Goal: Task Accomplishment & Management: Use online tool/utility

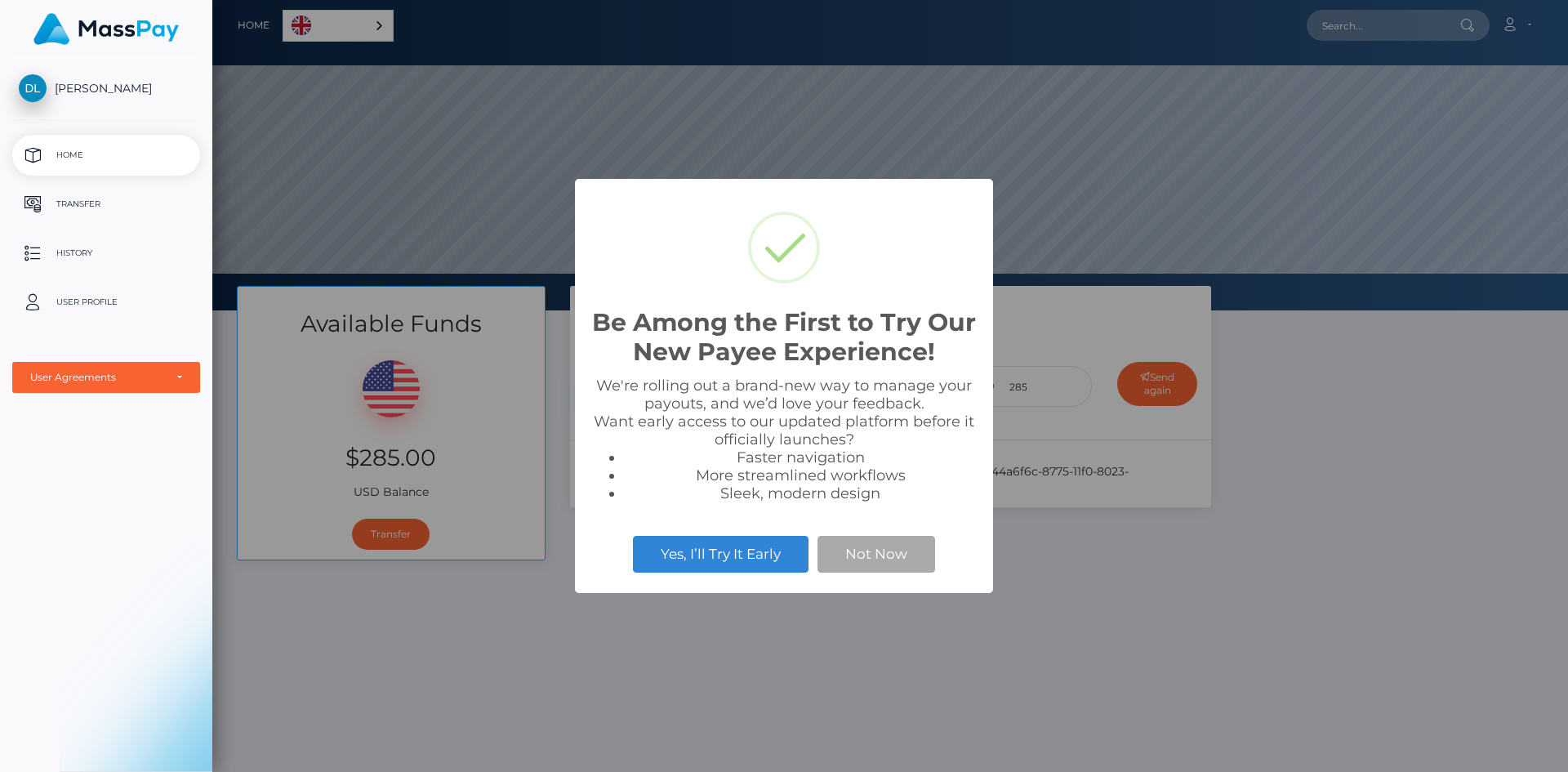
scroll to position [310, 1356]
click at [870, 547] on button "Not Now" at bounding box center [876, 553] width 117 height 36
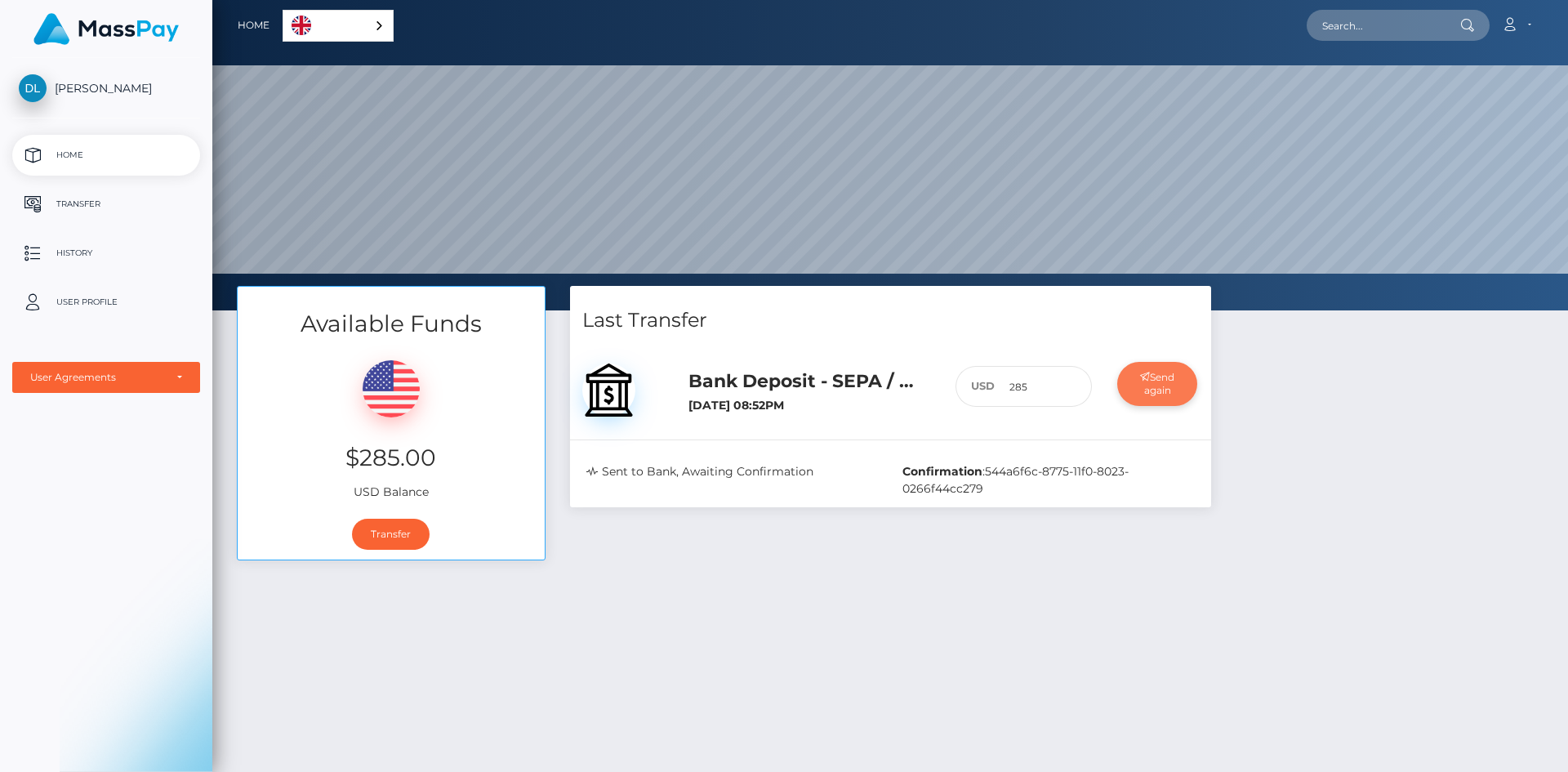
click at [1148, 390] on button "Send again" at bounding box center [1157, 384] width 81 height 44
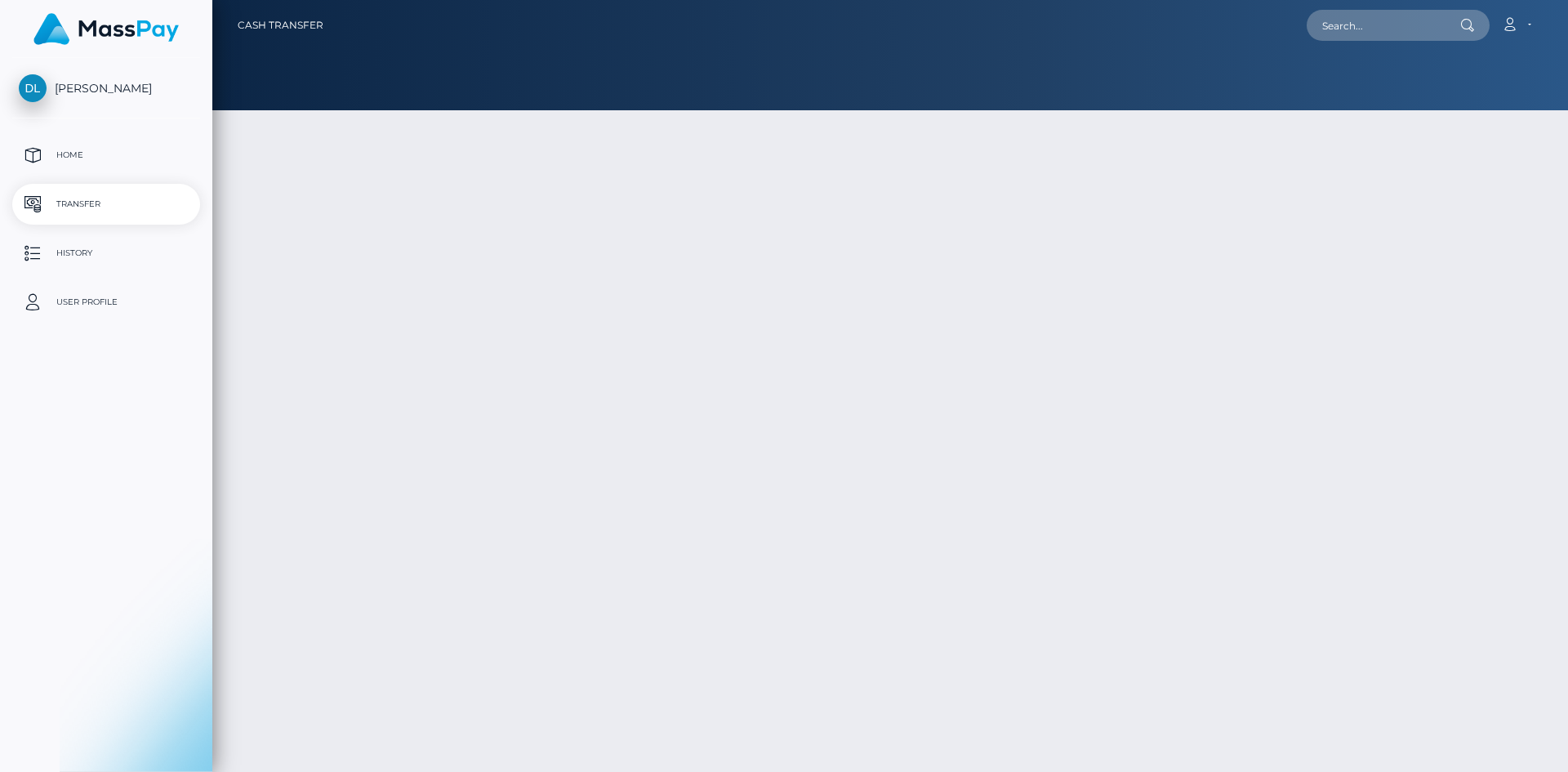
select select
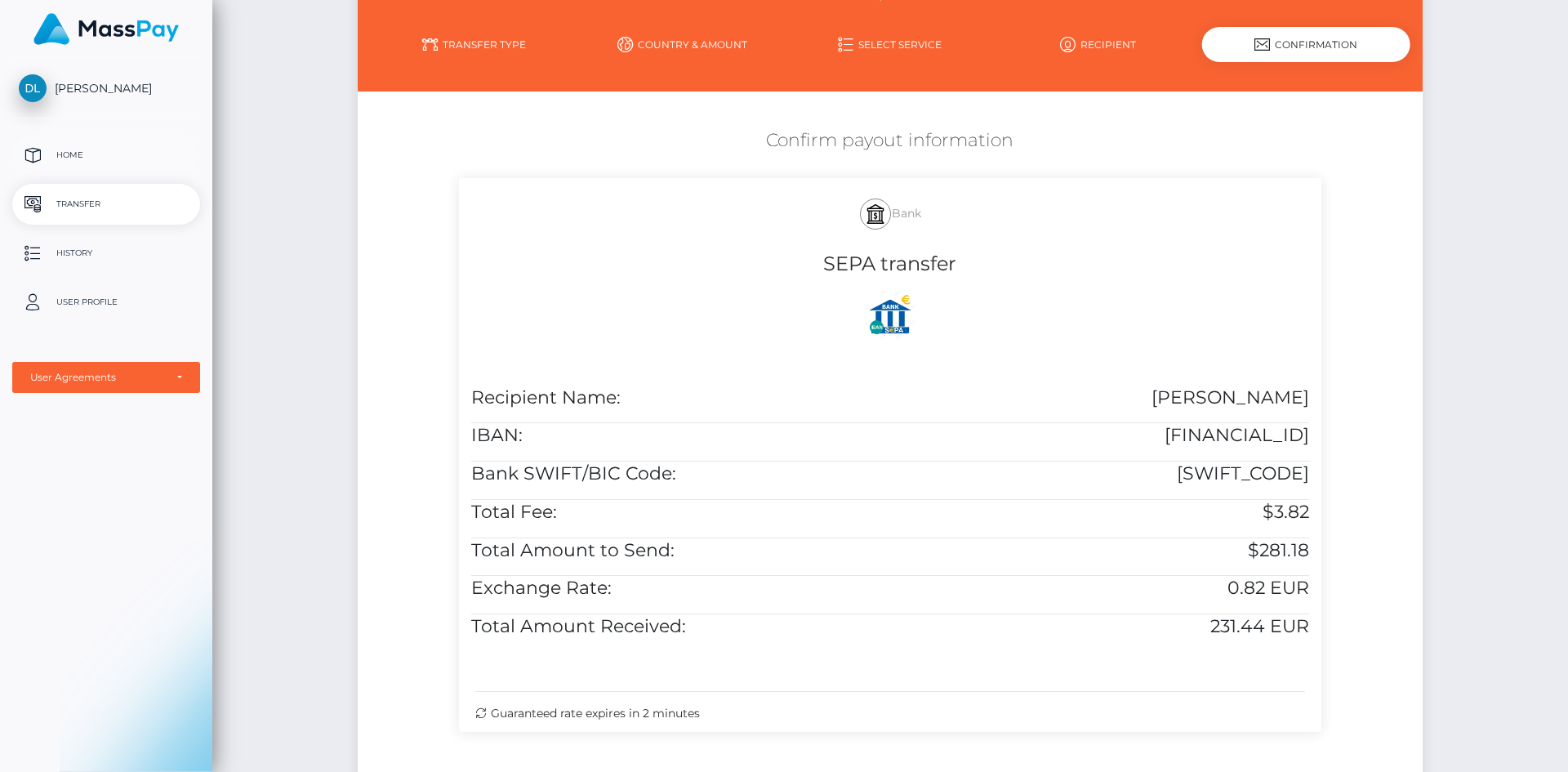
click at [131, 146] on p "Home" at bounding box center [106, 155] width 175 height 24
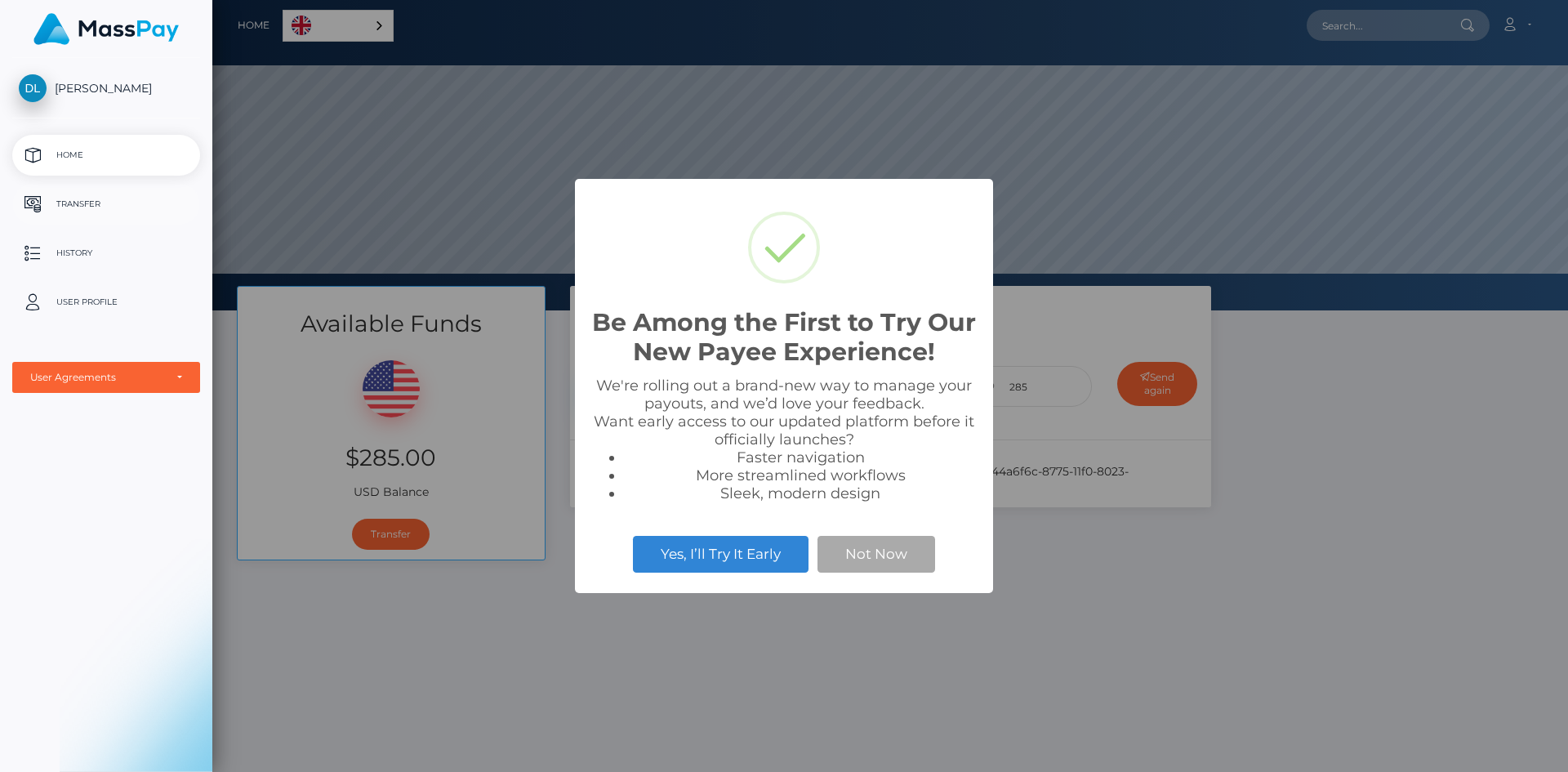
scroll to position [310, 1356]
click at [881, 550] on button "Not Now" at bounding box center [876, 553] width 117 height 36
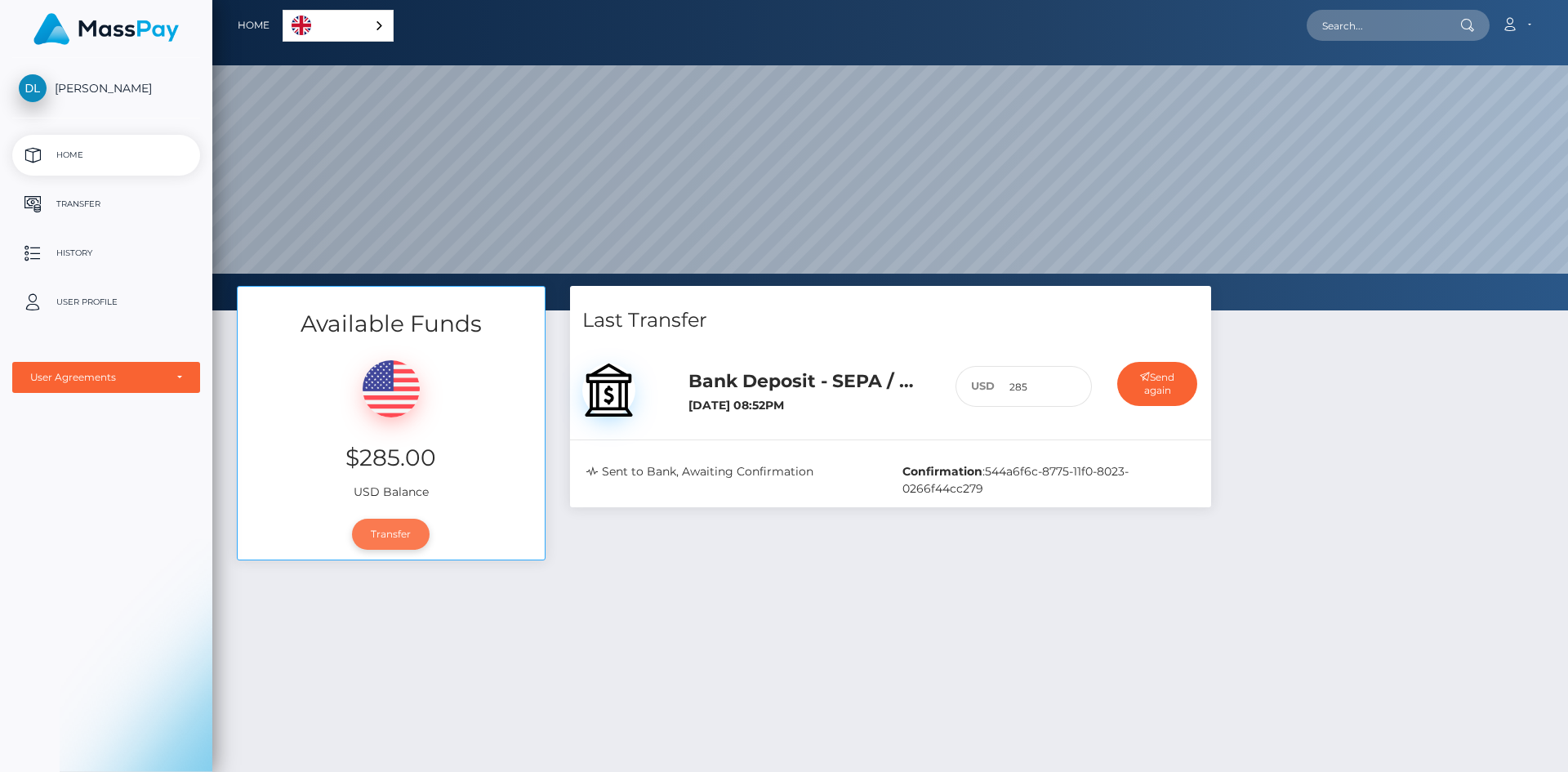
click at [388, 536] on link "Transfer" at bounding box center [390, 534] width 77 height 31
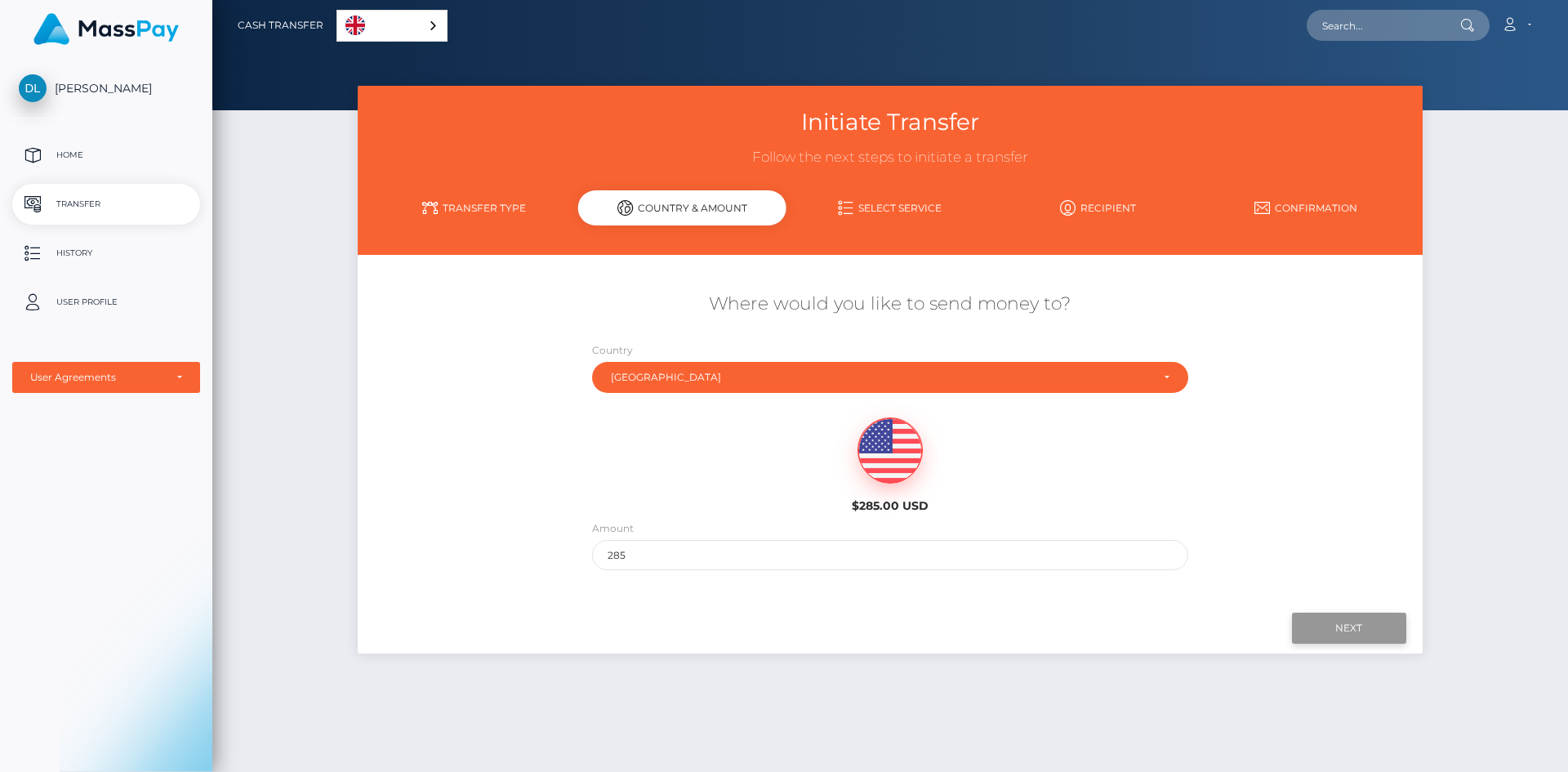
click at [1348, 636] on input "Next" at bounding box center [1349, 627] width 114 height 31
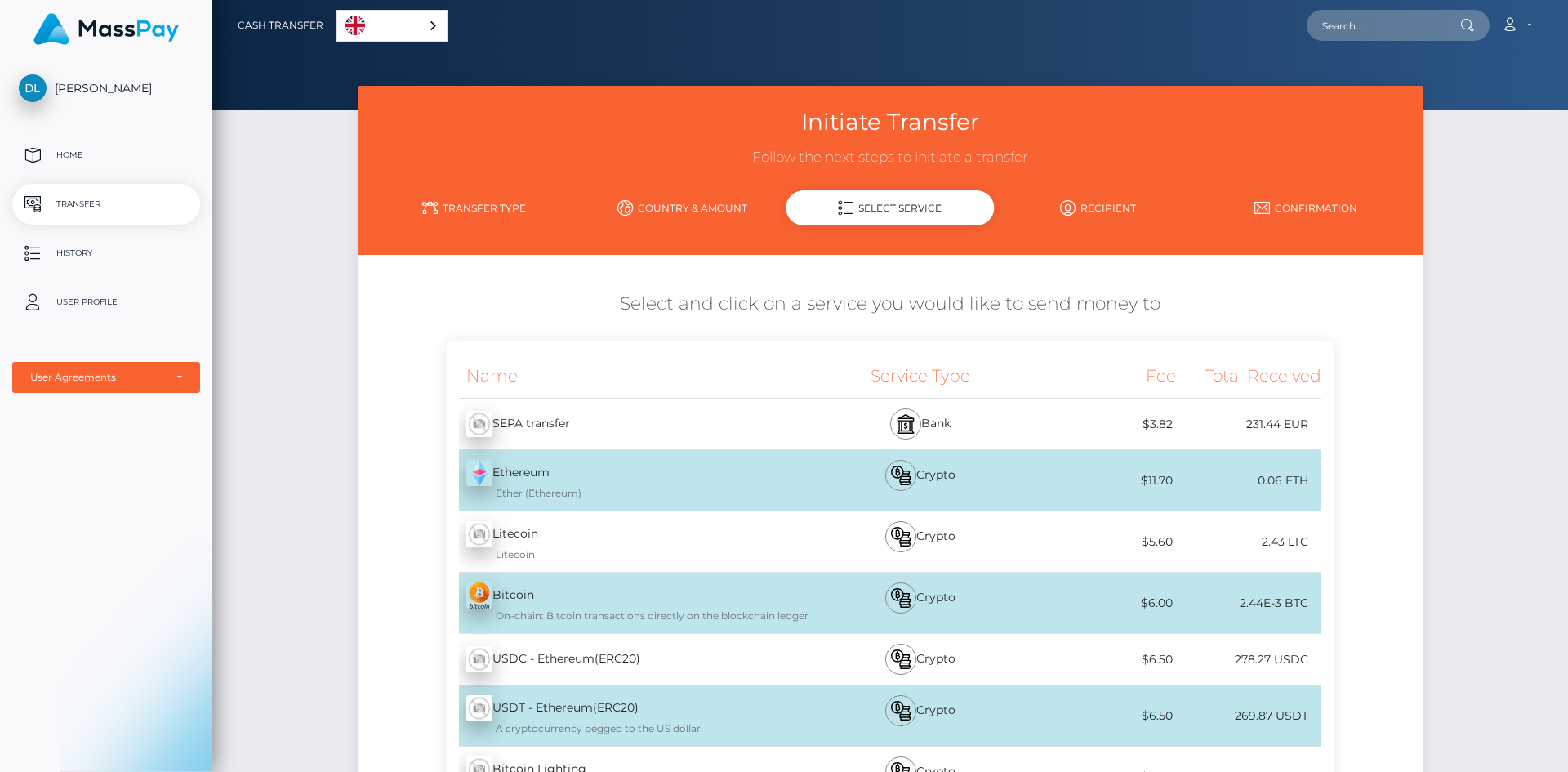
click at [1233, 418] on div "231.44 EUR" at bounding box center [1249, 424] width 146 height 37
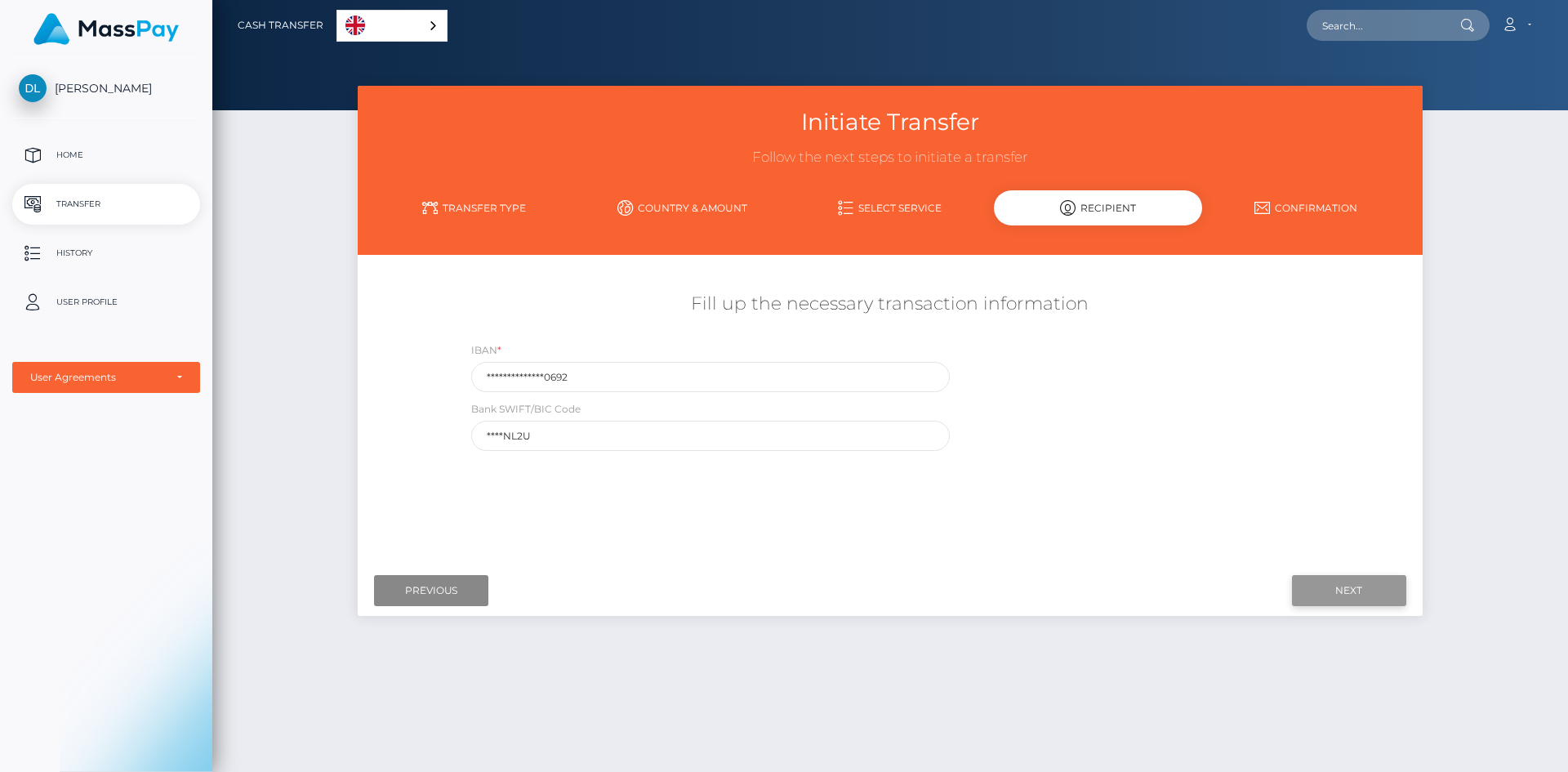
click at [1318, 577] on input "Next" at bounding box center [1349, 590] width 114 height 31
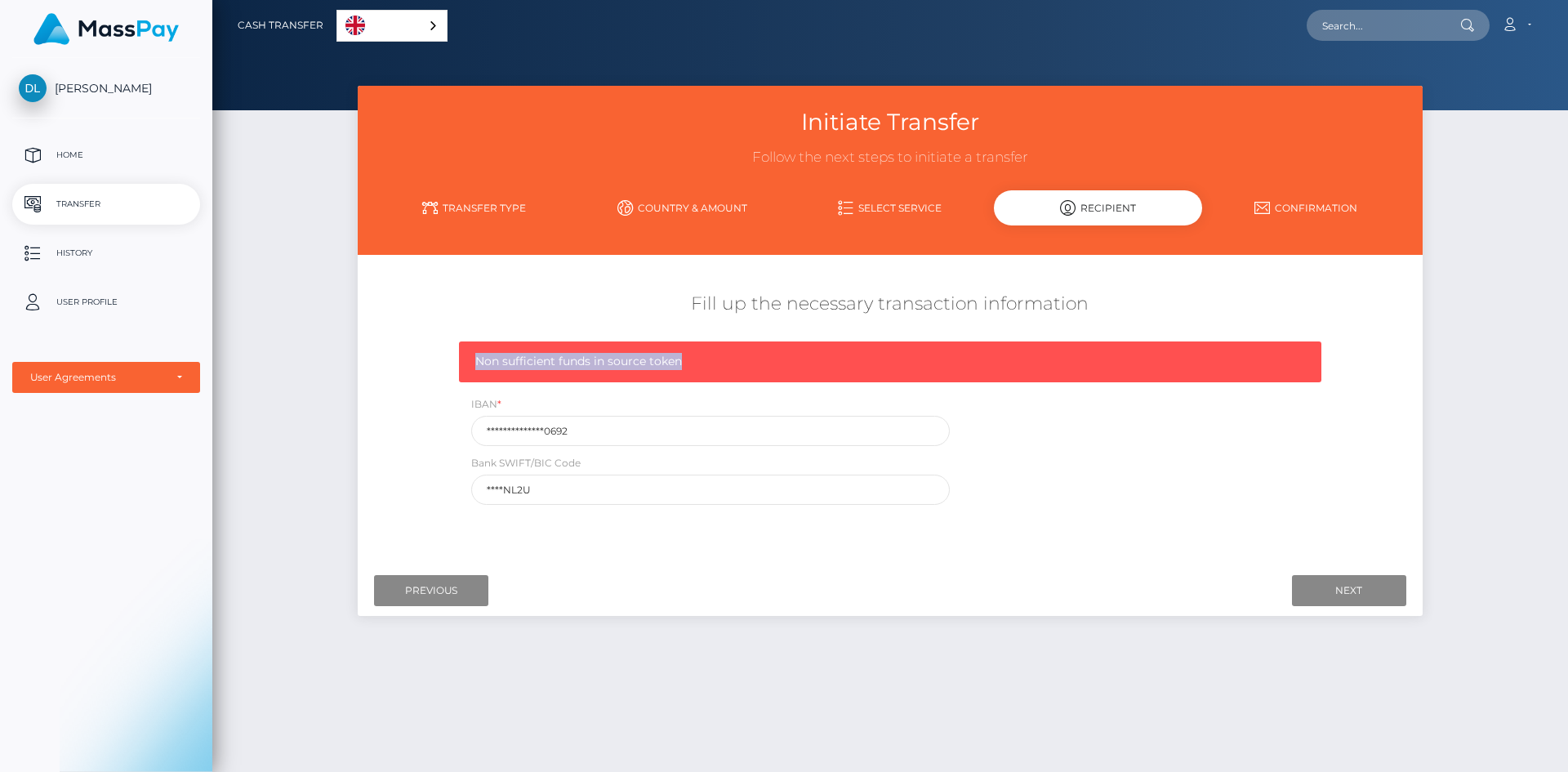
drag, startPoint x: 695, startPoint y: 364, endPoint x: 468, endPoint y: 374, distance: 227.2
click at [468, 374] on div "Non sufficient funds in source token" at bounding box center [890, 361] width 863 height 41
copy span "Non sufficient funds in source token"
click at [646, 524] on div "Where would you like to send money to? Country Abkhazia Afghanistan Albania Alg…" at bounding box center [890, 412] width 1040 height 290
click at [592, 431] on input "**********" at bounding box center [710, 431] width 478 height 30
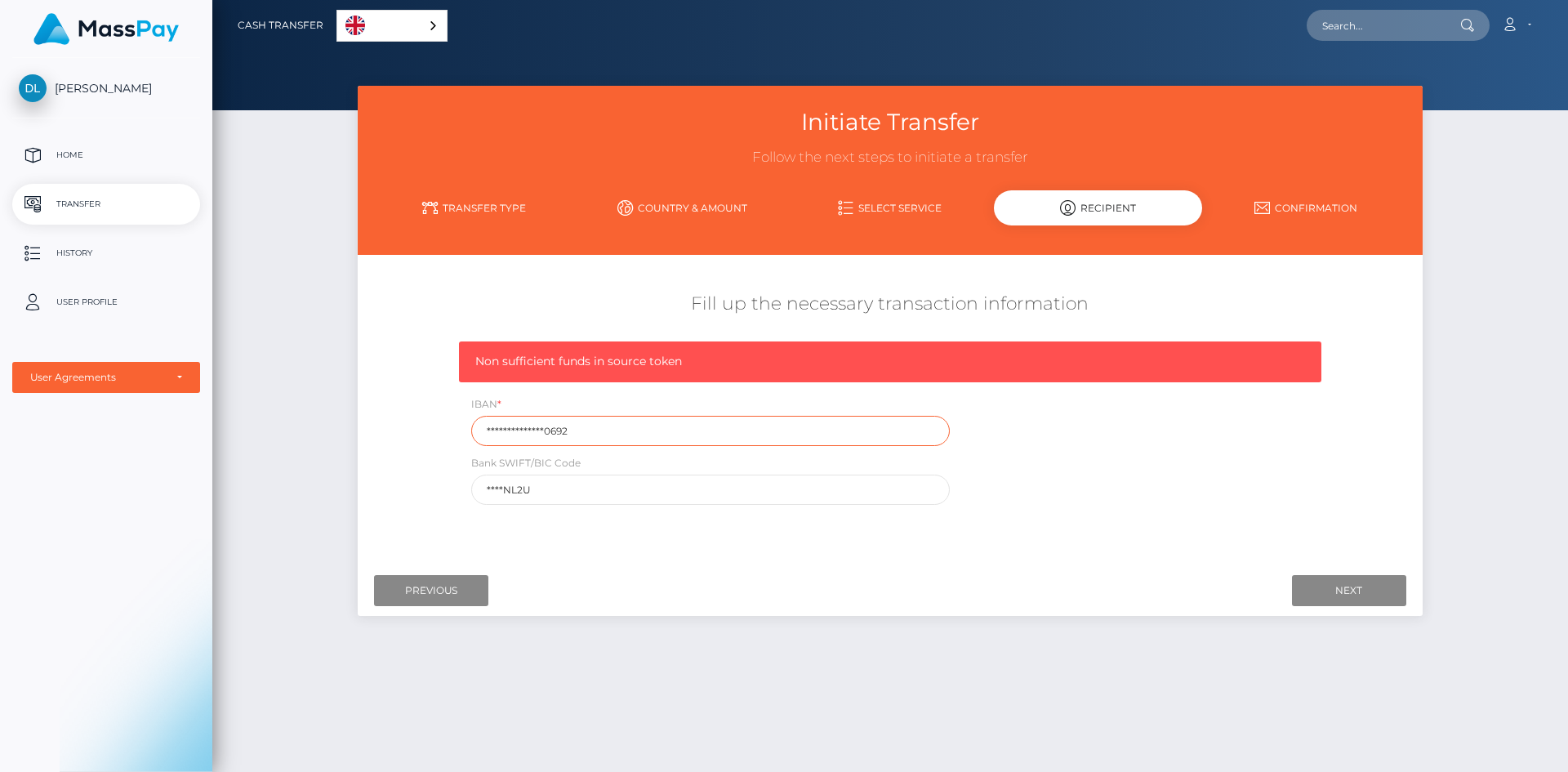
drag, startPoint x: 585, startPoint y: 429, endPoint x: 377, endPoint y: 404, distance: 209.5
click at [408, 416] on div "**********" at bounding box center [890, 398] width 1065 height 230
type input "NL16 RABO 0384 1706 92"
click at [552, 487] on input "****NL2U" at bounding box center [710, 490] width 478 height 30
drag, startPoint x: 576, startPoint y: 490, endPoint x: 355, endPoint y: 483, distance: 221.1
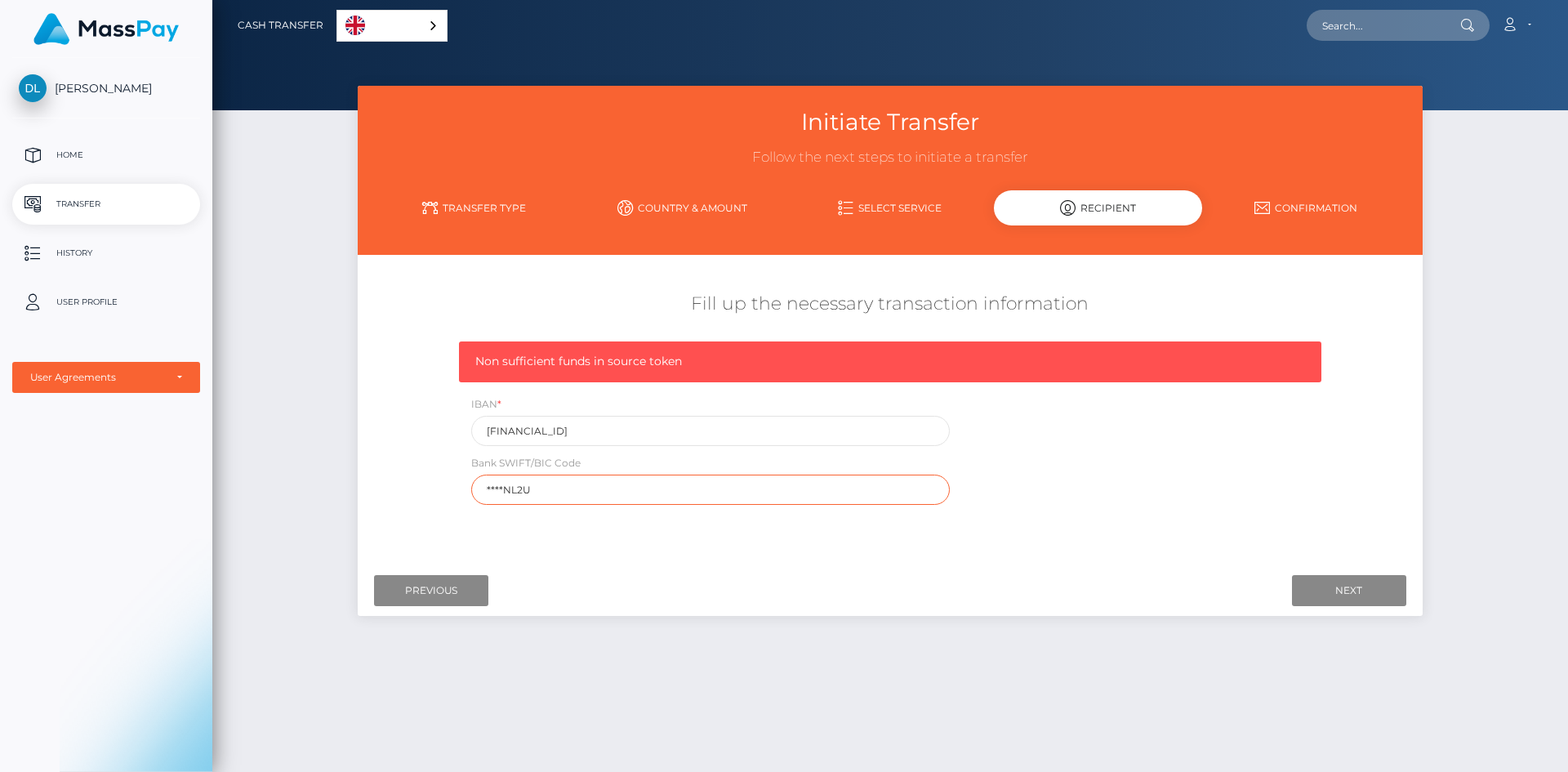
click at [363, 484] on div "Fill up the necessary transaction information Non sufficient funds in source to…" at bounding box center [890, 398] width 1065 height 230
paste input "RABONL2U"
type input "RABONL2U"
click at [1337, 577] on input "Next" at bounding box center [1349, 590] width 114 height 31
click at [598, 433] on input "NL16 RABO 0384 1706 92" at bounding box center [710, 431] width 478 height 30
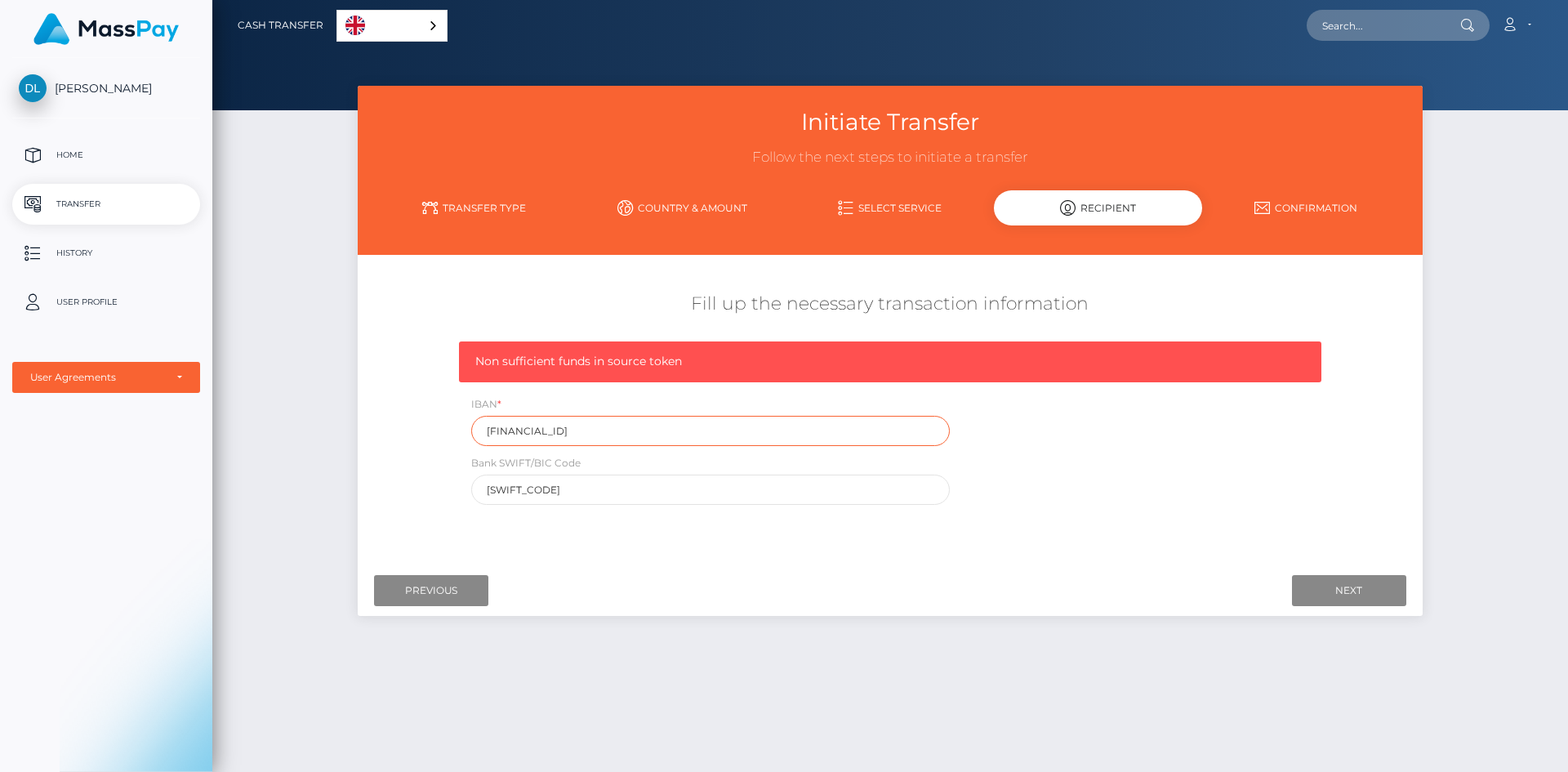
click at [573, 433] on input "NL16 RABO 0384 170692" at bounding box center [710, 431] width 478 height 30
click at [545, 430] on input "NL16 RABO 0384170692" at bounding box center [710, 431] width 478 height 30
click at [514, 431] on input "NL16 RABO0384170692" at bounding box center [710, 431] width 478 height 30
type input "NL16RABO0384170692"
click at [1335, 589] on input "Next" at bounding box center [1349, 590] width 114 height 31
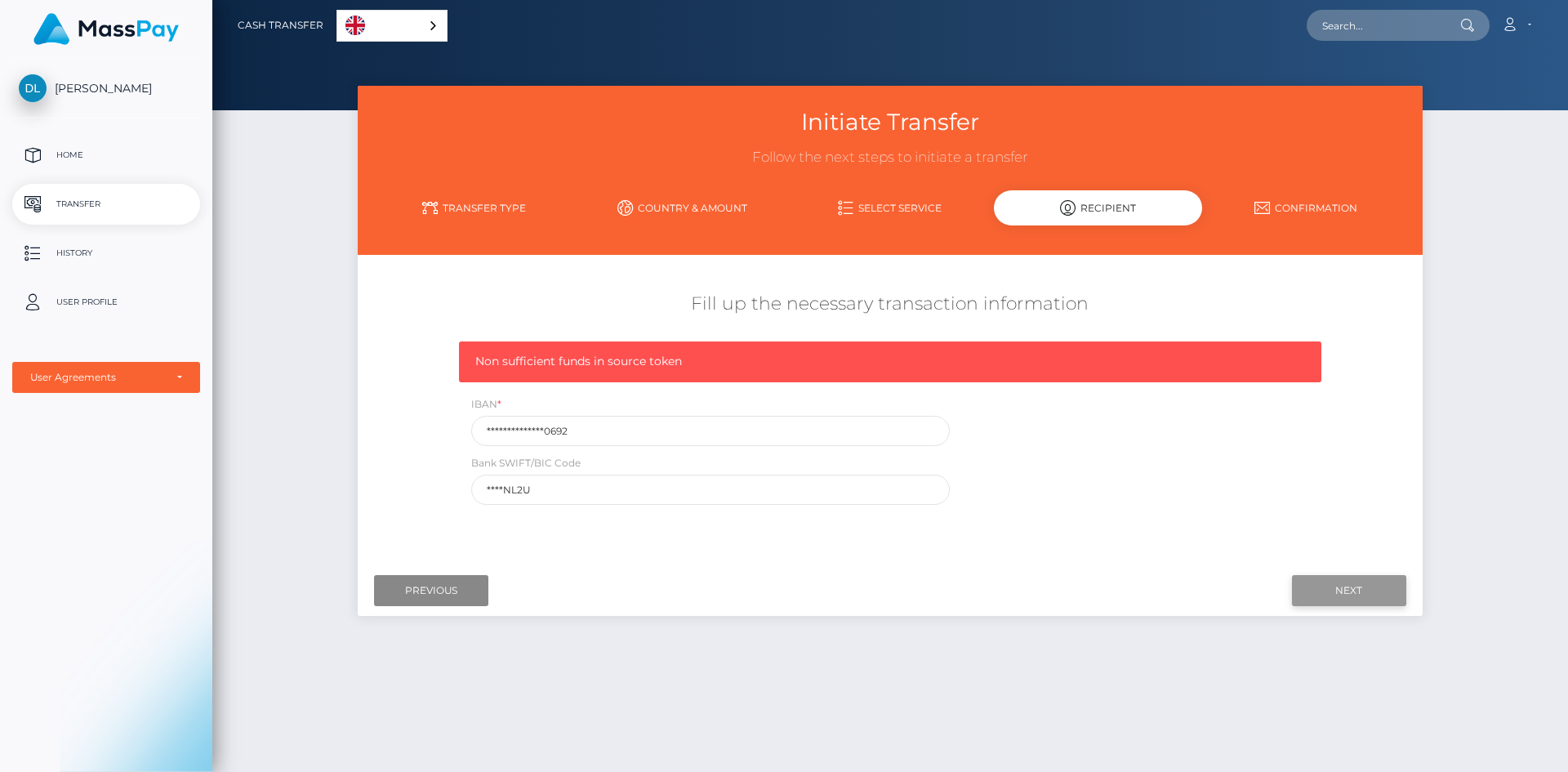
click at [1327, 582] on input "Next" at bounding box center [1349, 590] width 114 height 31
click at [418, 338] on div "Fill up the necessary transaction information" at bounding box center [890, 313] width 1065 height 58
click at [91, 151] on p "Home" at bounding box center [106, 155] width 175 height 24
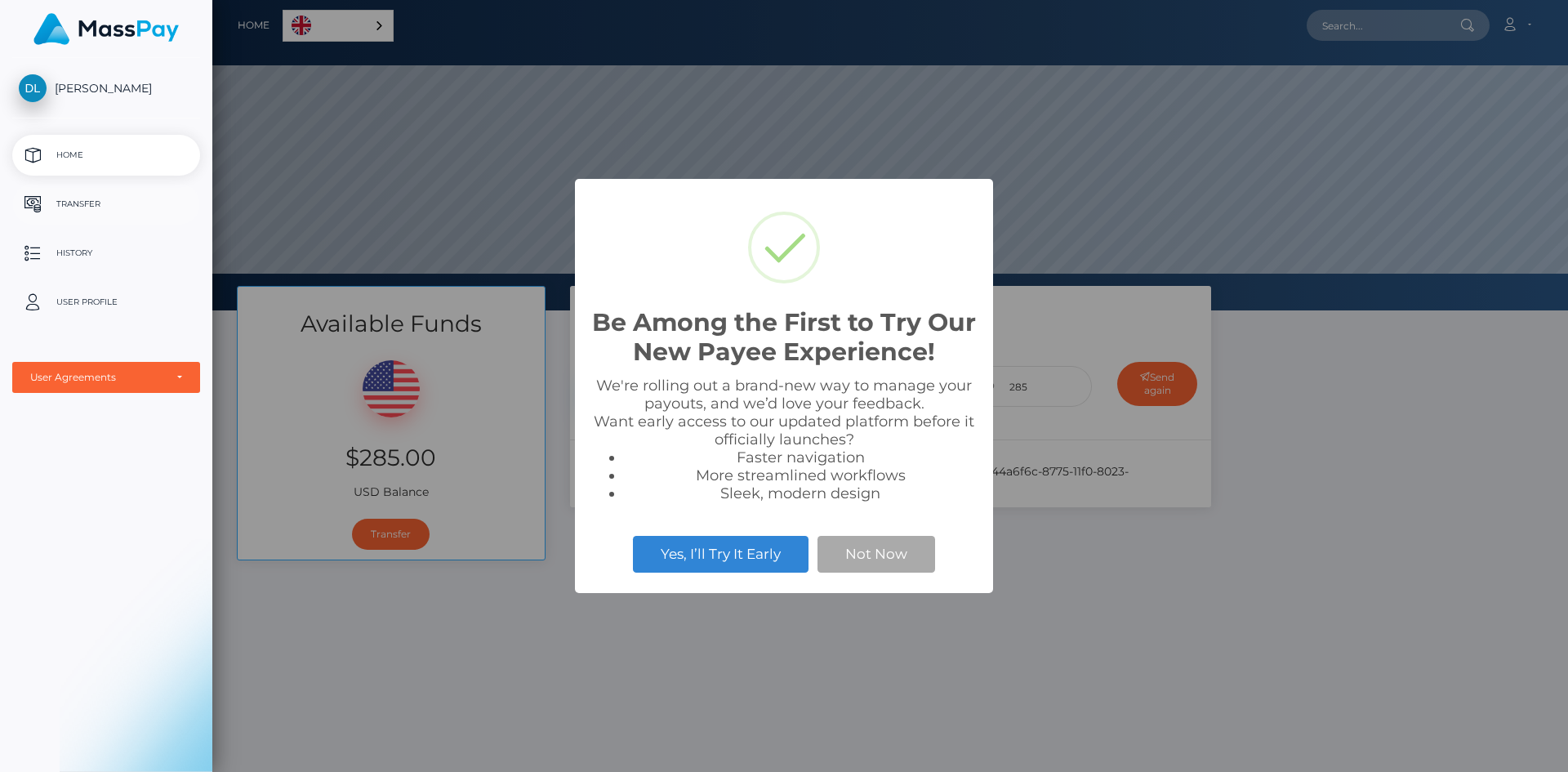
scroll to position [310, 1356]
click at [853, 555] on button "Not Now" at bounding box center [876, 553] width 117 height 36
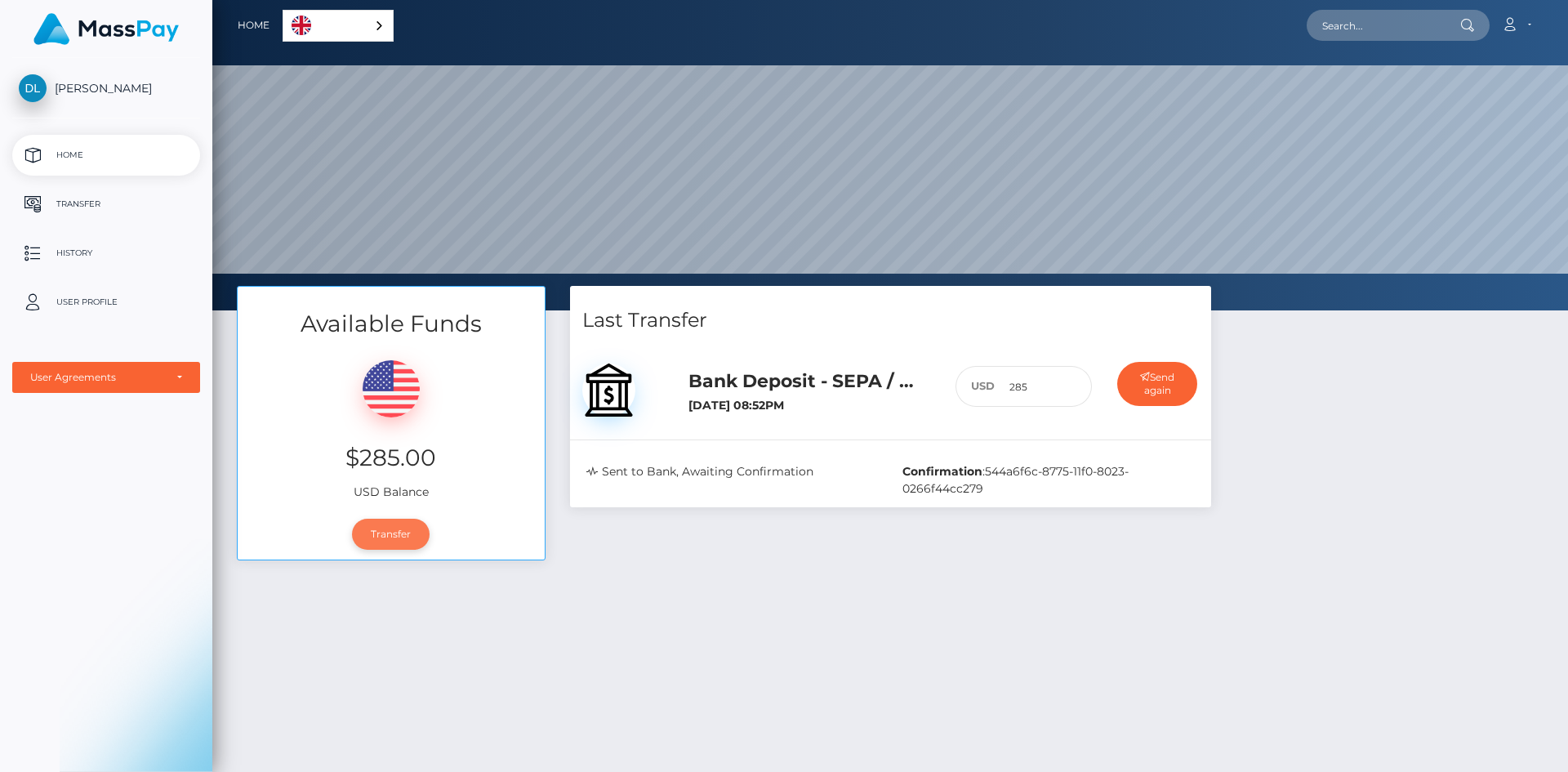
click at [388, 527] on link "Transfer" at bounding box center [390, 534] width 77 height 31
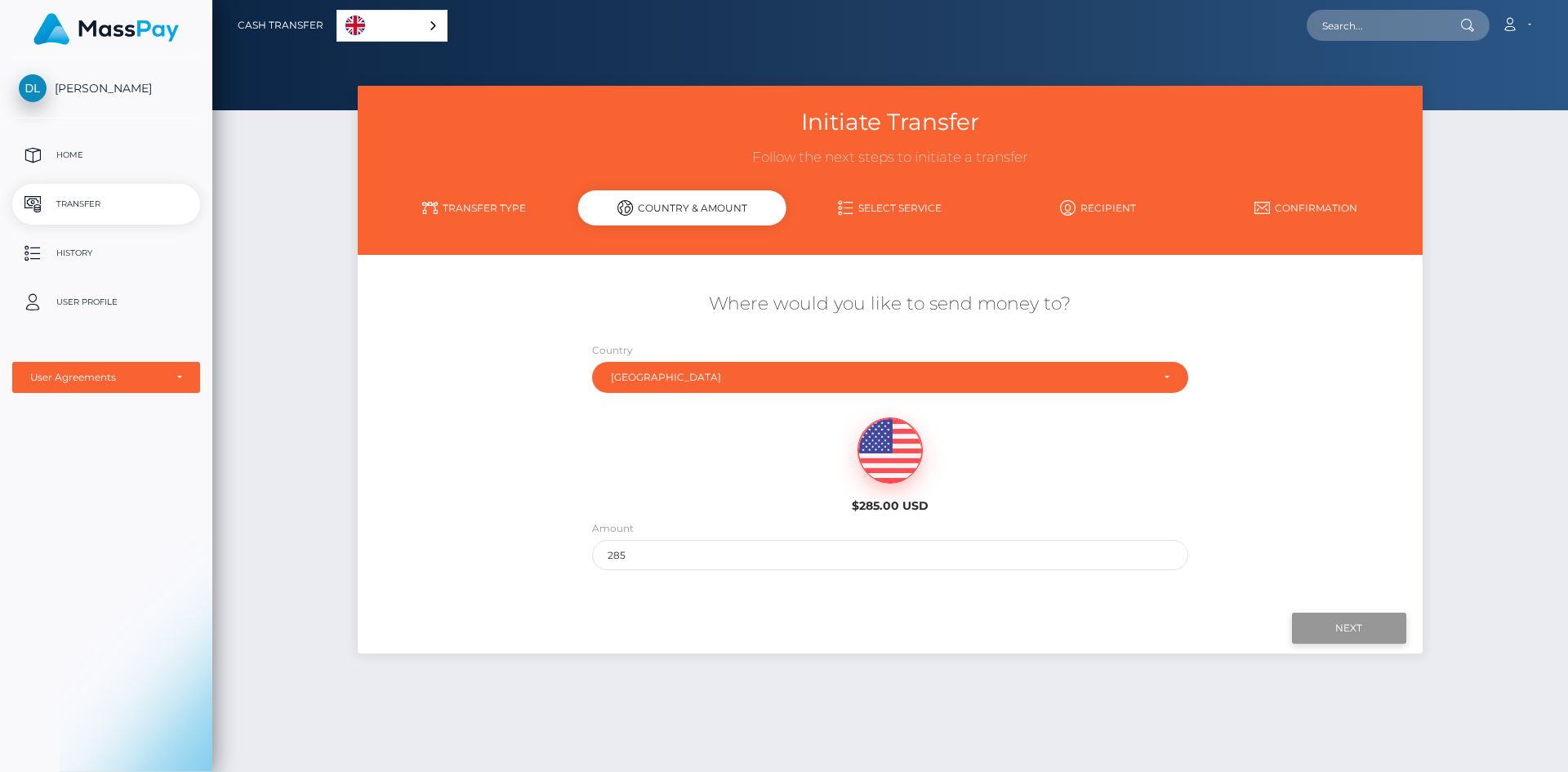
click at [1340, 624] on input "Next" at bounding box center [1349, 627] width 114 height 31
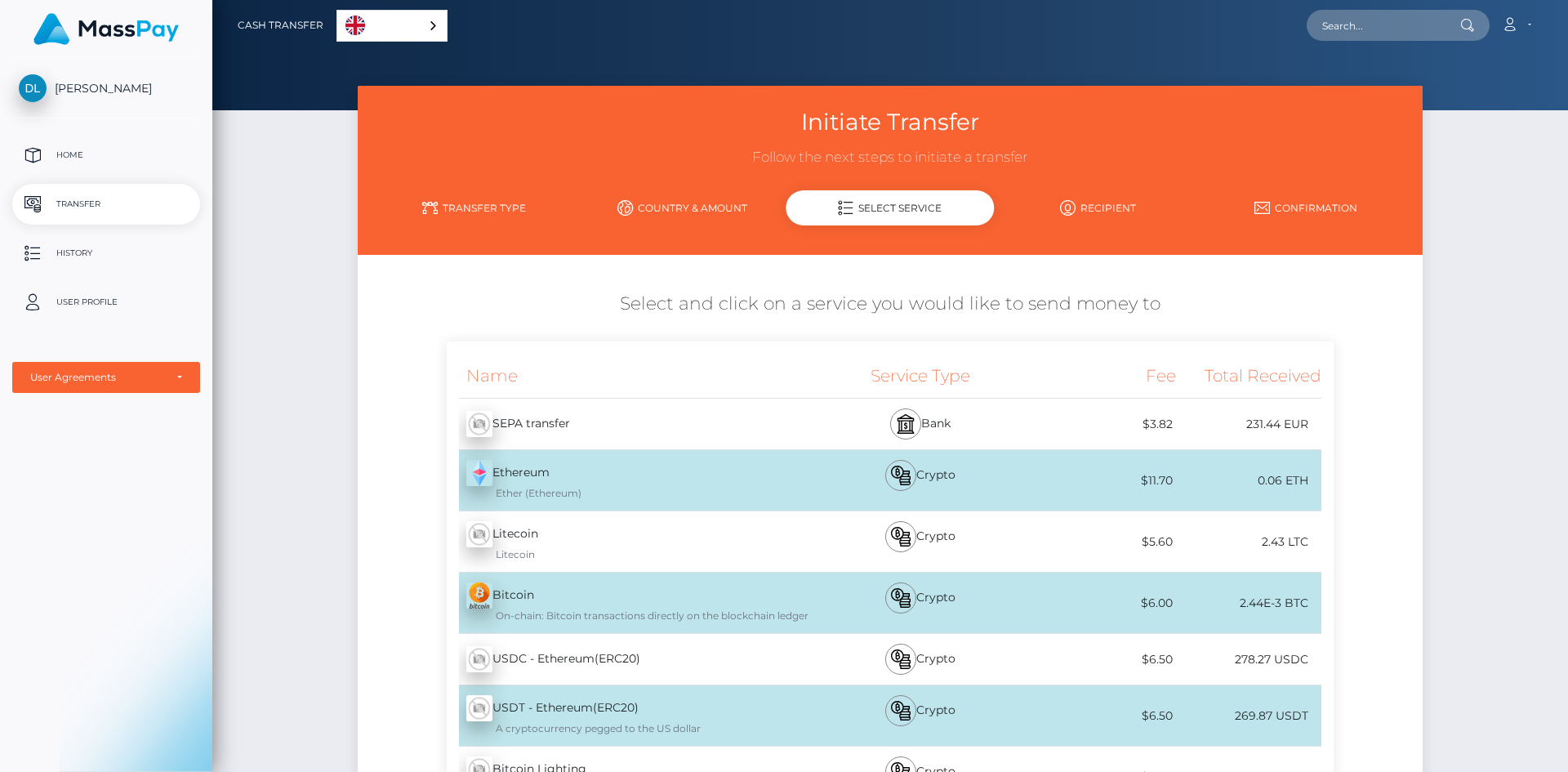
click at [1040, 424] on div "$3.82" at bounding box center [1103, 424] width 146 height 37
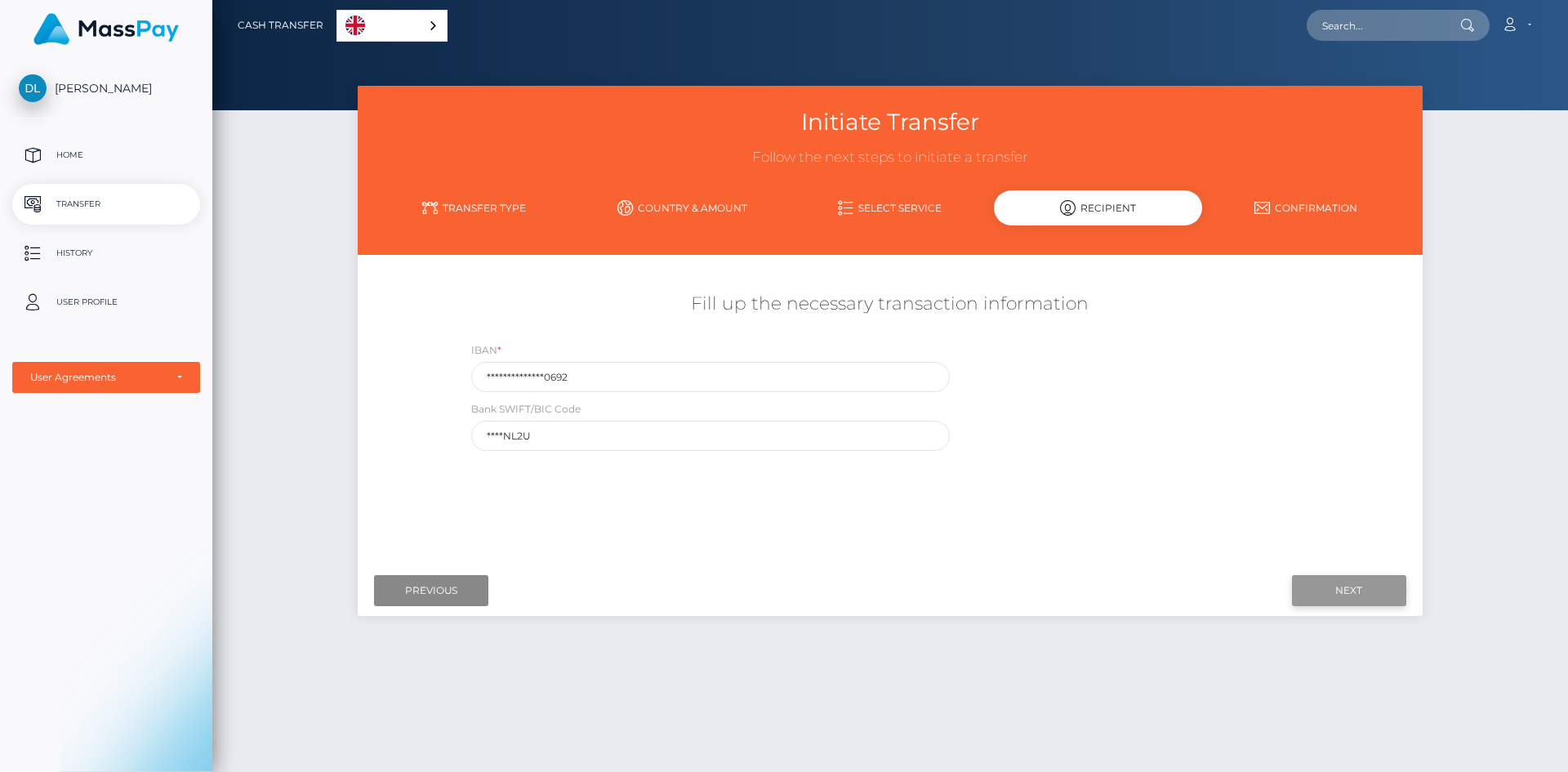
click at [1328, 594] on input "Next" at bounding box center [1349, 590] width 114 height 31
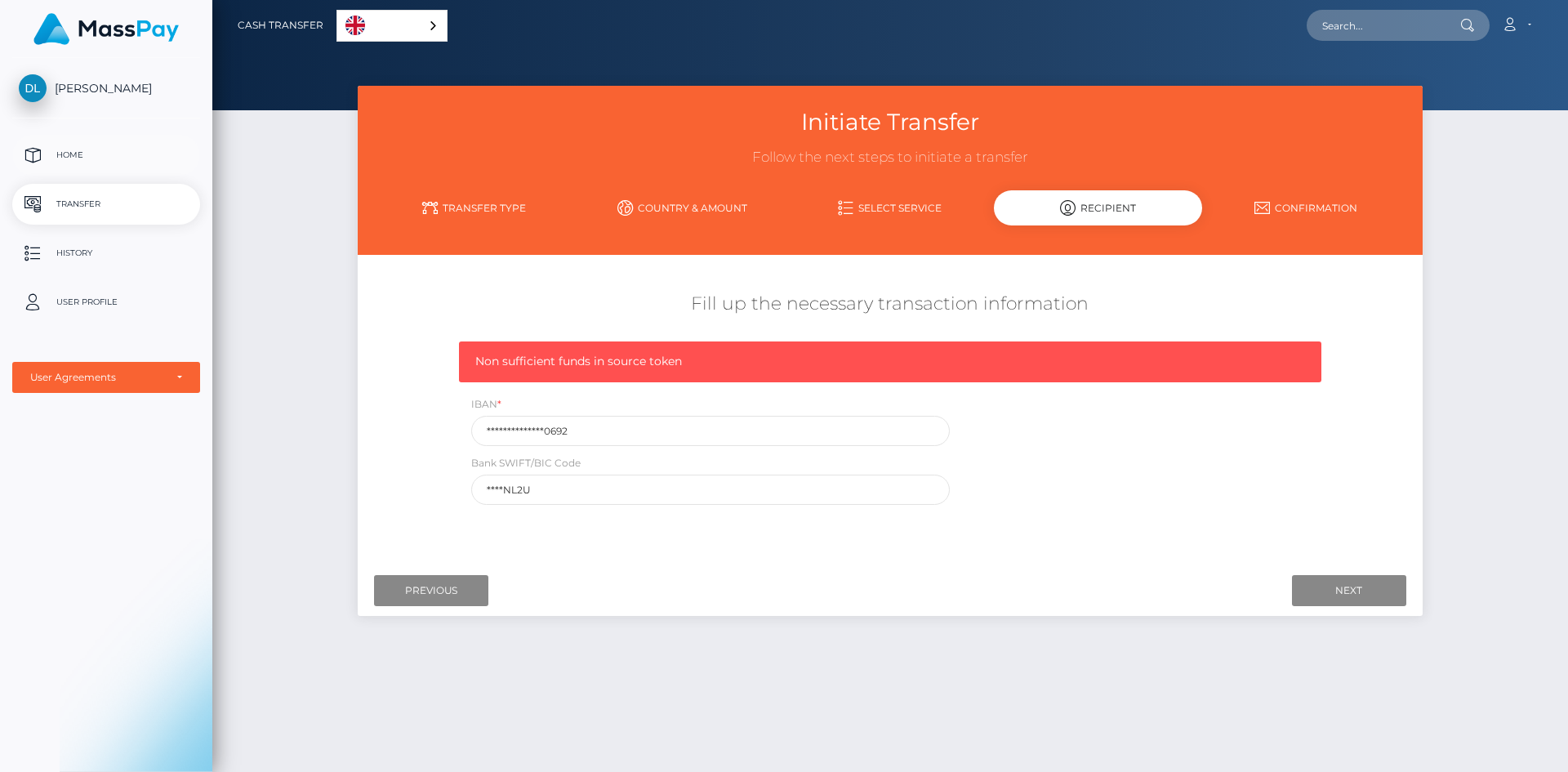
click at [96, 156] on p "Home" at bounding box center [106, 155] width 175 height 24
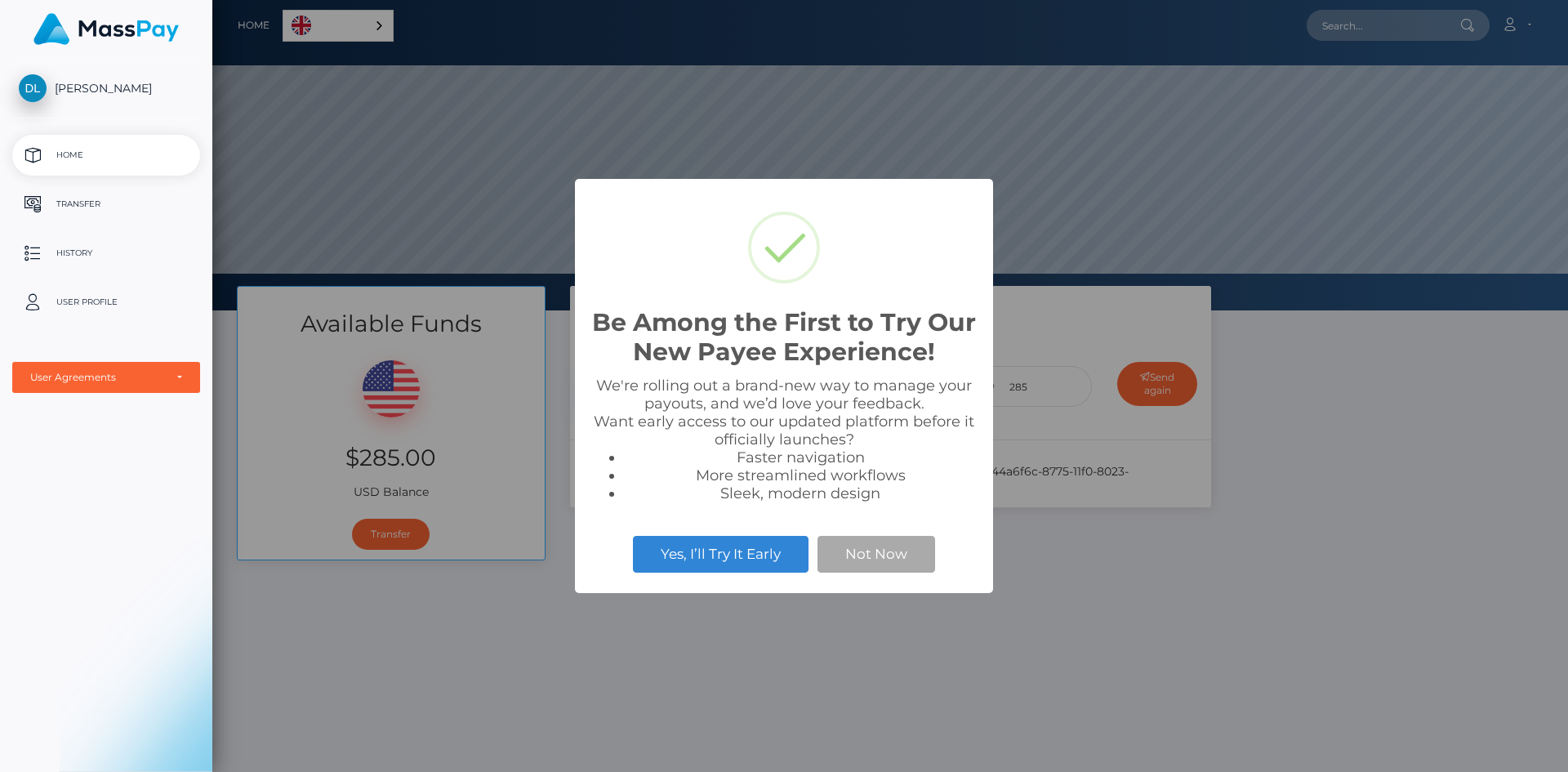
scroll to position [310, 1356]
click at [883, 549] on button "Not Now" at bounding box center [876, 553] width 117 height 36
